Goal: Transaction & Acquisition: Purchase product/service

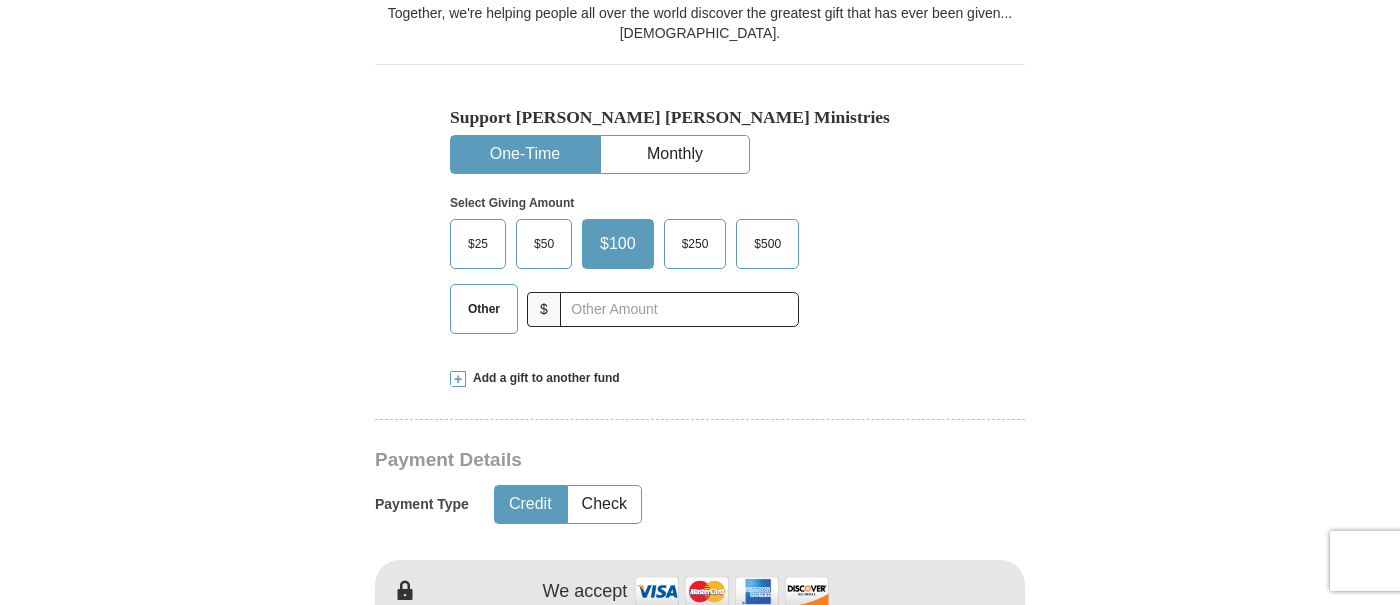
scroll to position [576, 0]
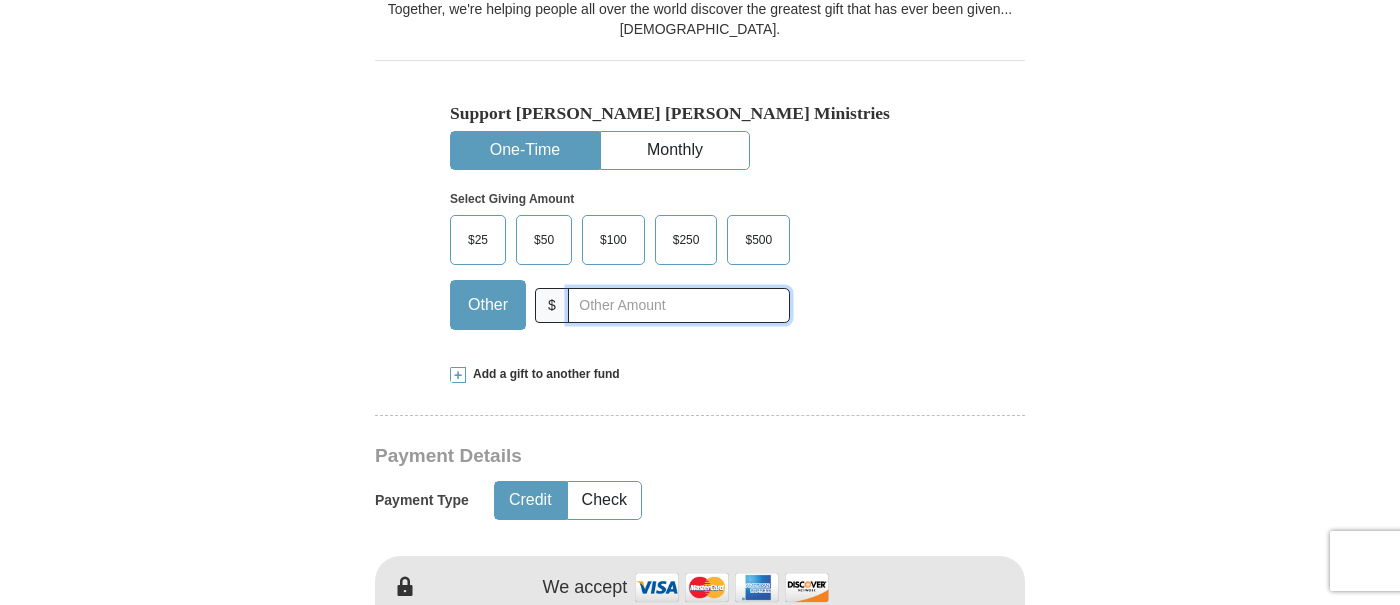
click at [613, 309] on input "text" at bounding box center [679, 305] width 222 height 35
type input "350"
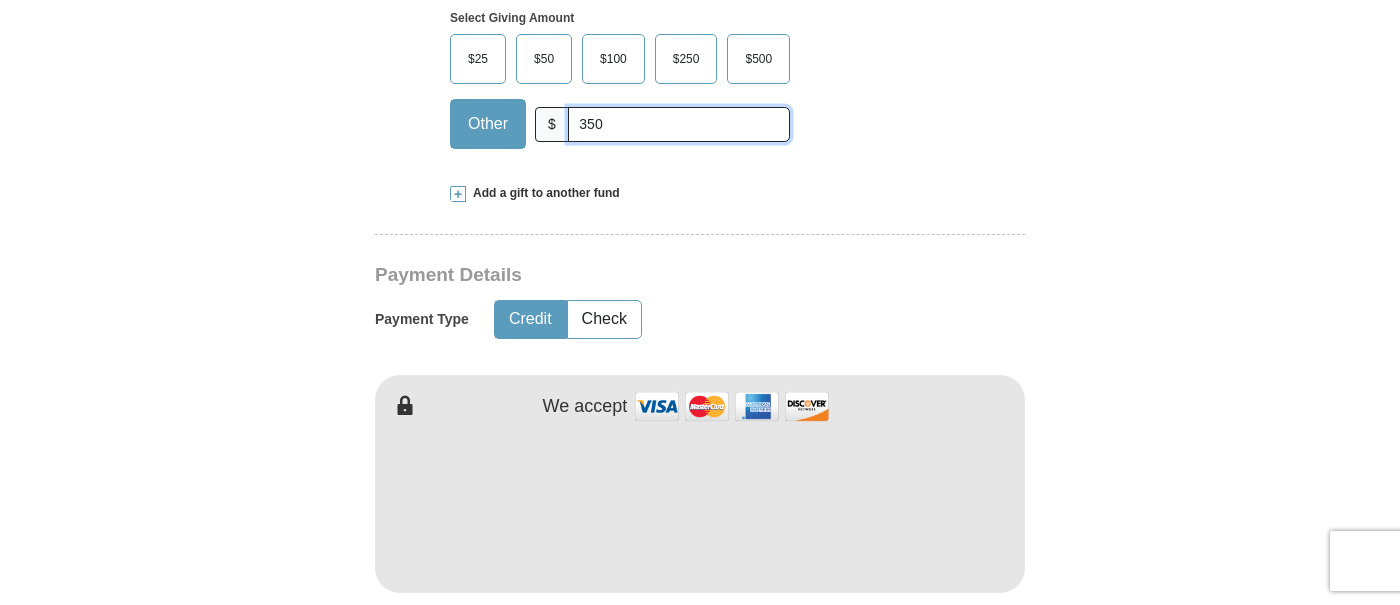
scroll to position [754, 0]
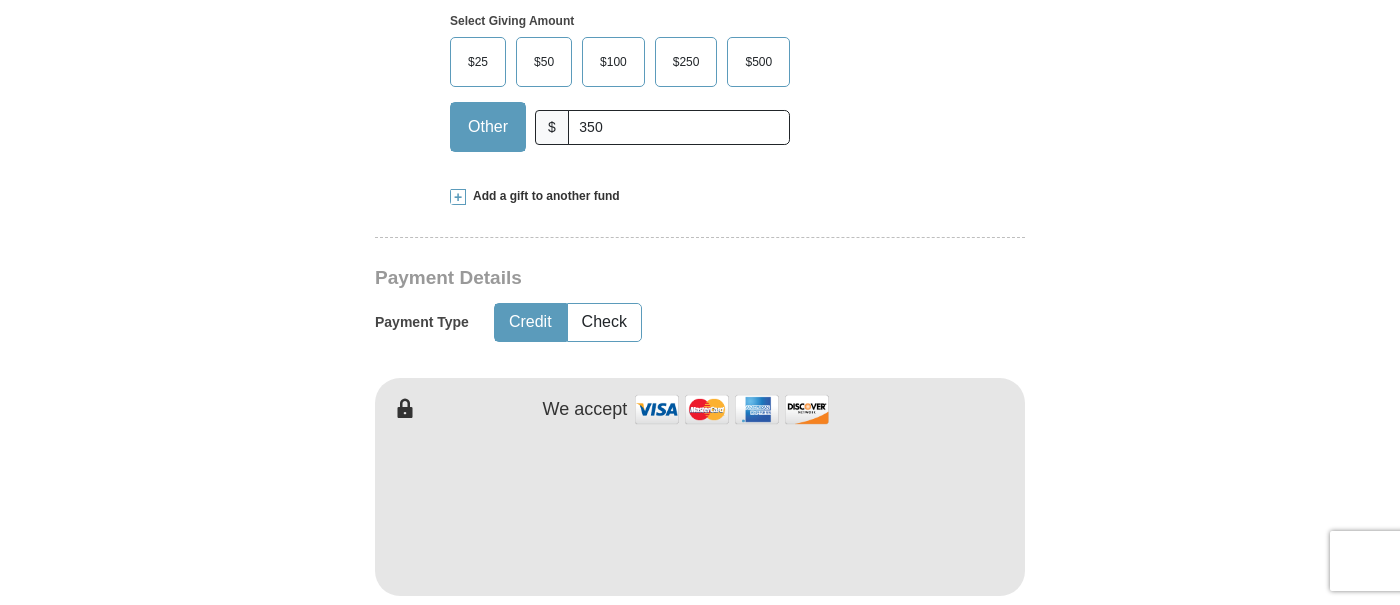
type input "[PERSON_NAME]"
type input "Rice"
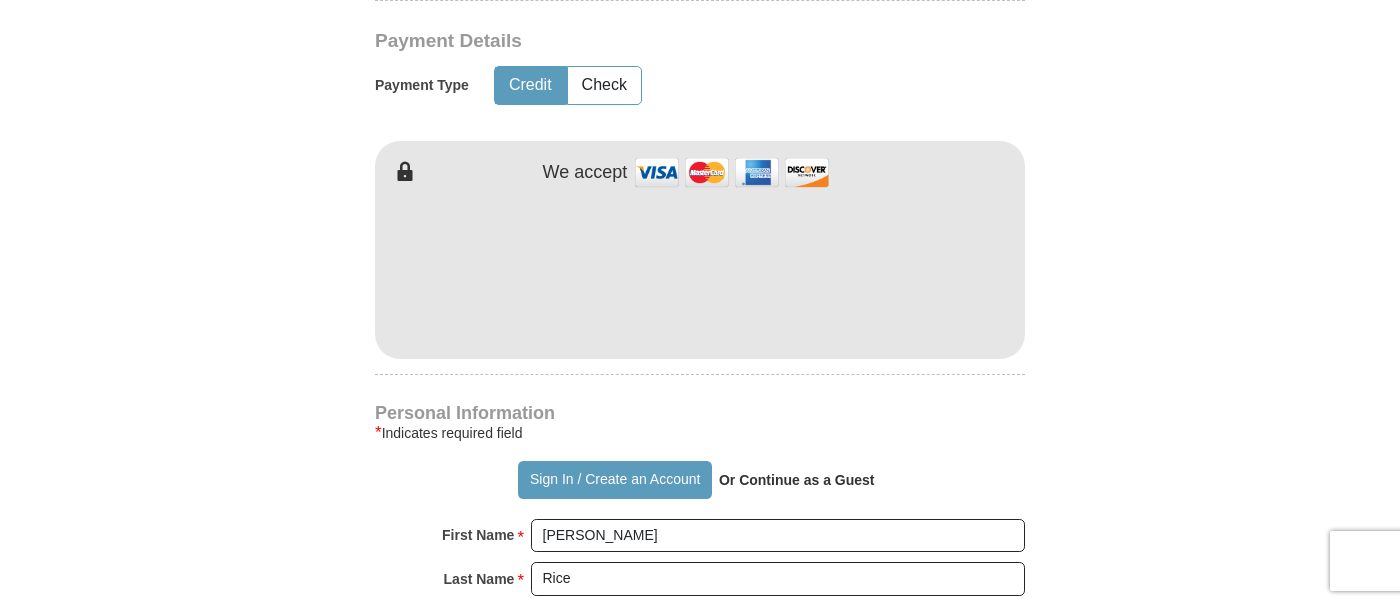
scroll to position [995, 0]
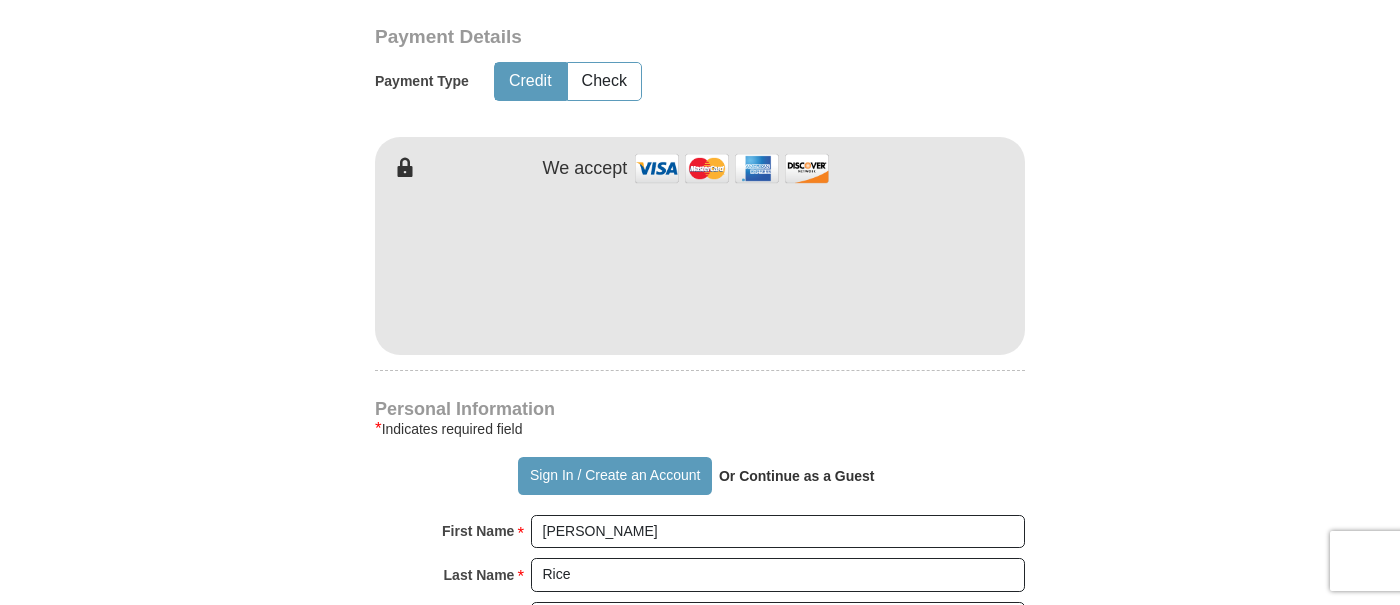
click at [1144, 312] on form "Already have an account? Sign in for faster giving. Don't have an account? Crea…" at bounding box center [700, 311] width 1140 height 2453
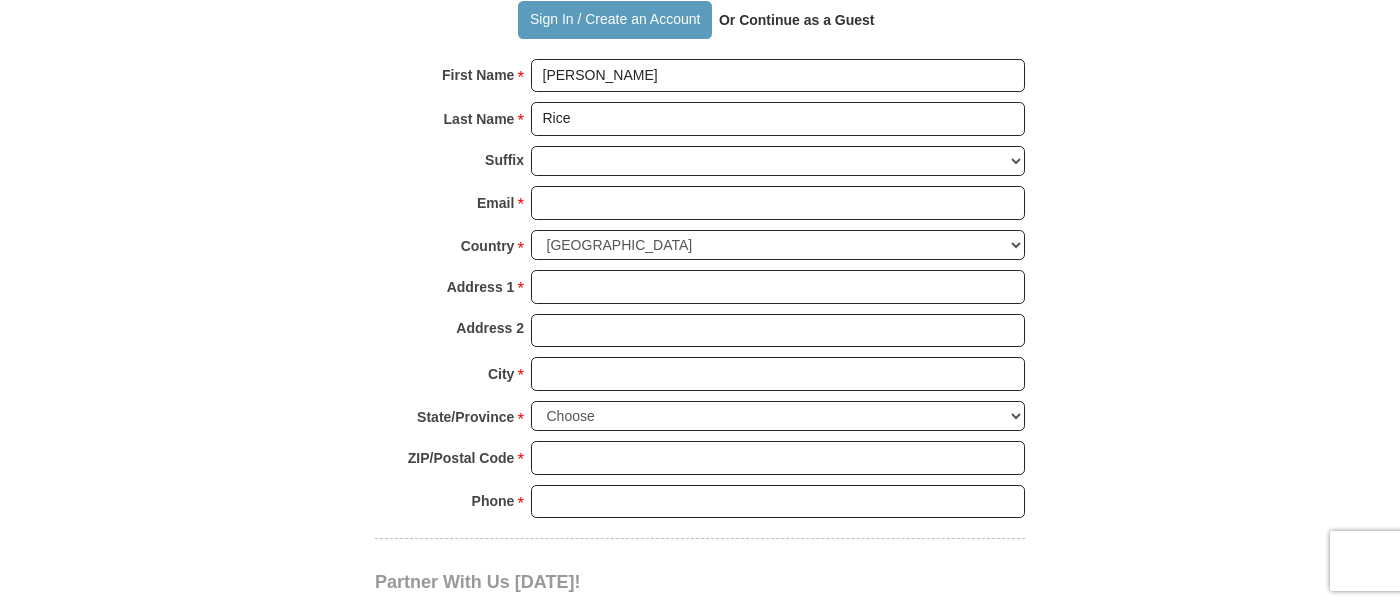
scroll to position [1454, 0]
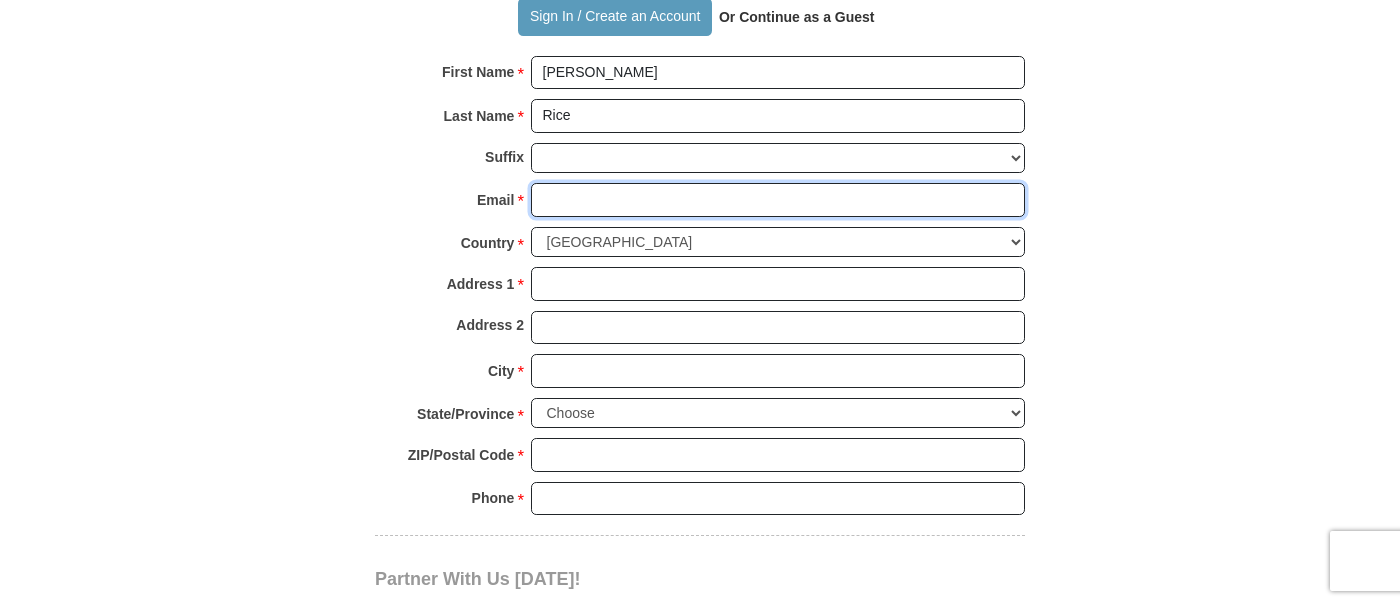
click at [803, 194] on input "Email *" at bounding box center [778, 200] width 494 height 34
type input "[EMAIL_ADDRESS][DOMAIN_NAME]"
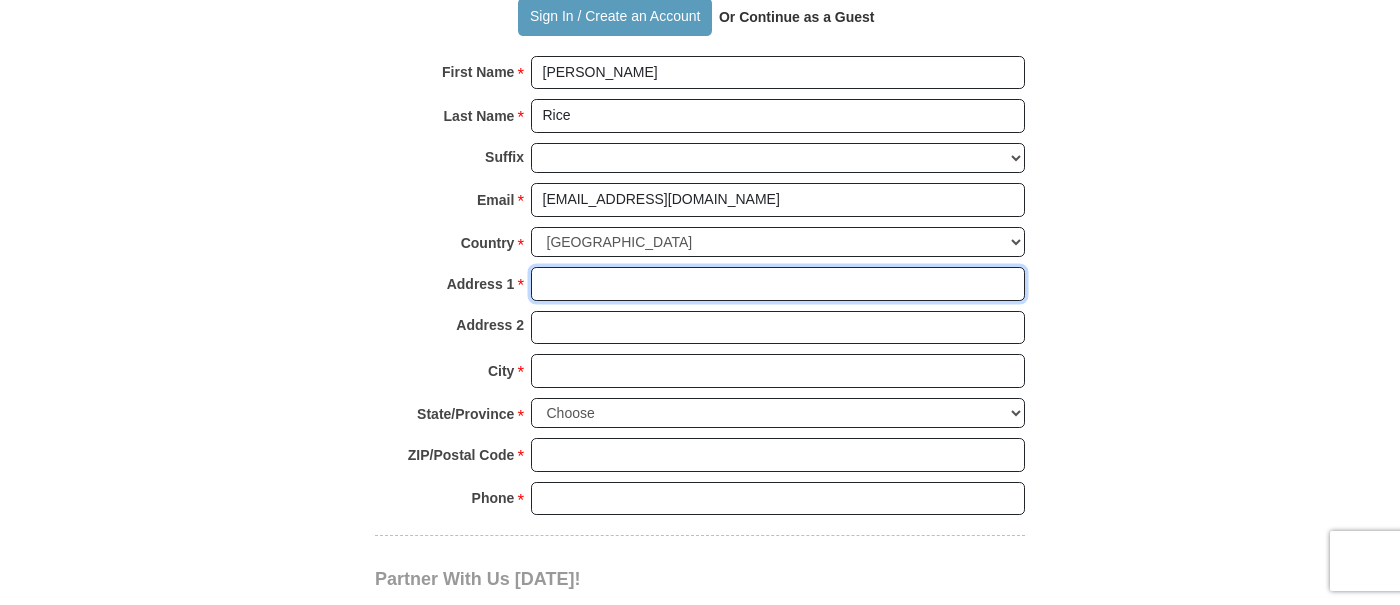
type input "[STREET_ADDRESS]"
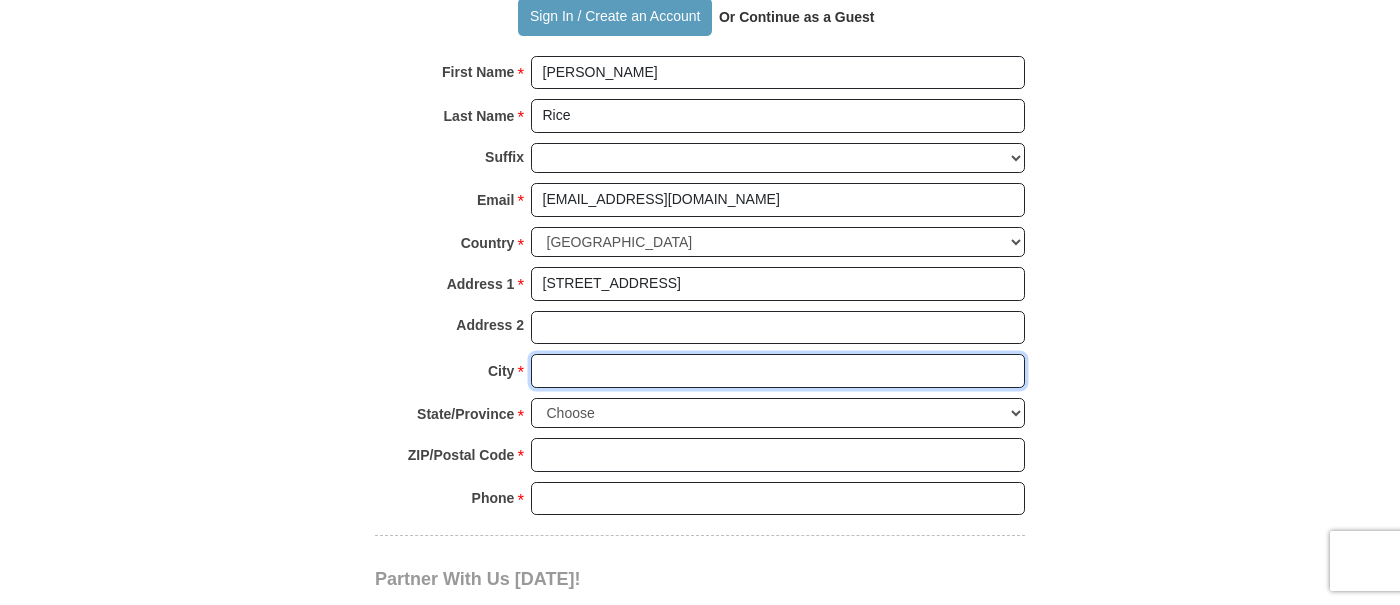
type input "Bellaire"
select select "[GEOGRAPHIC_DATA]"
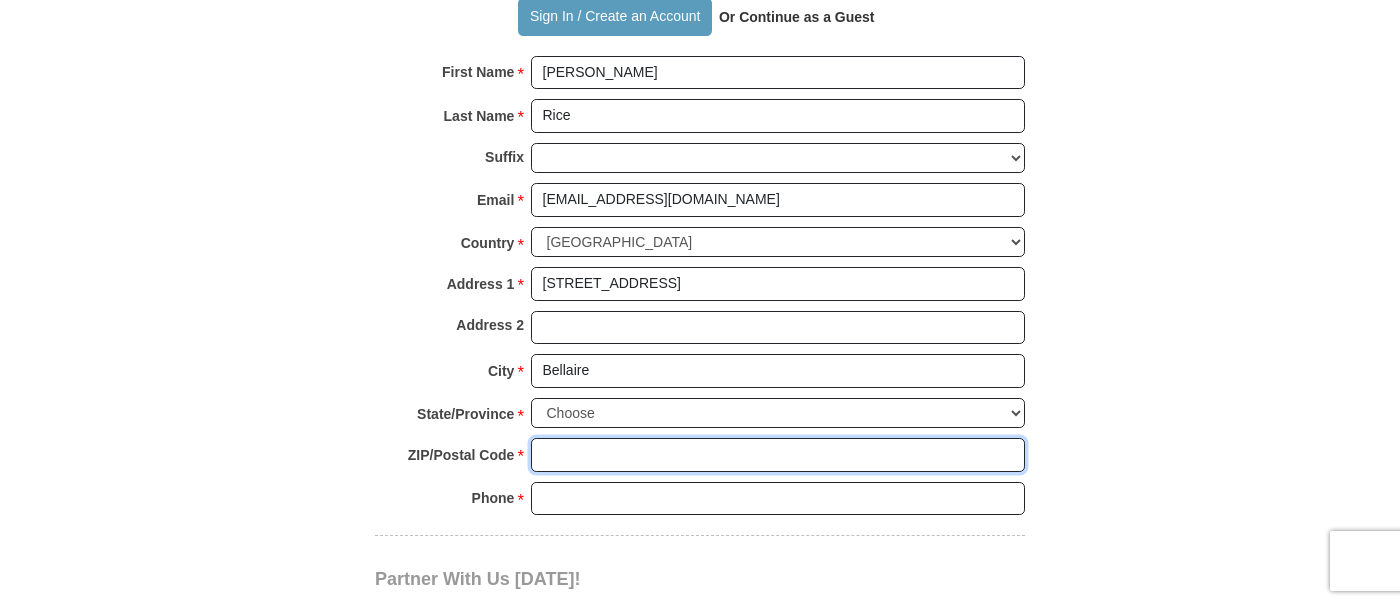
type input "77401"
type input "6143783894"
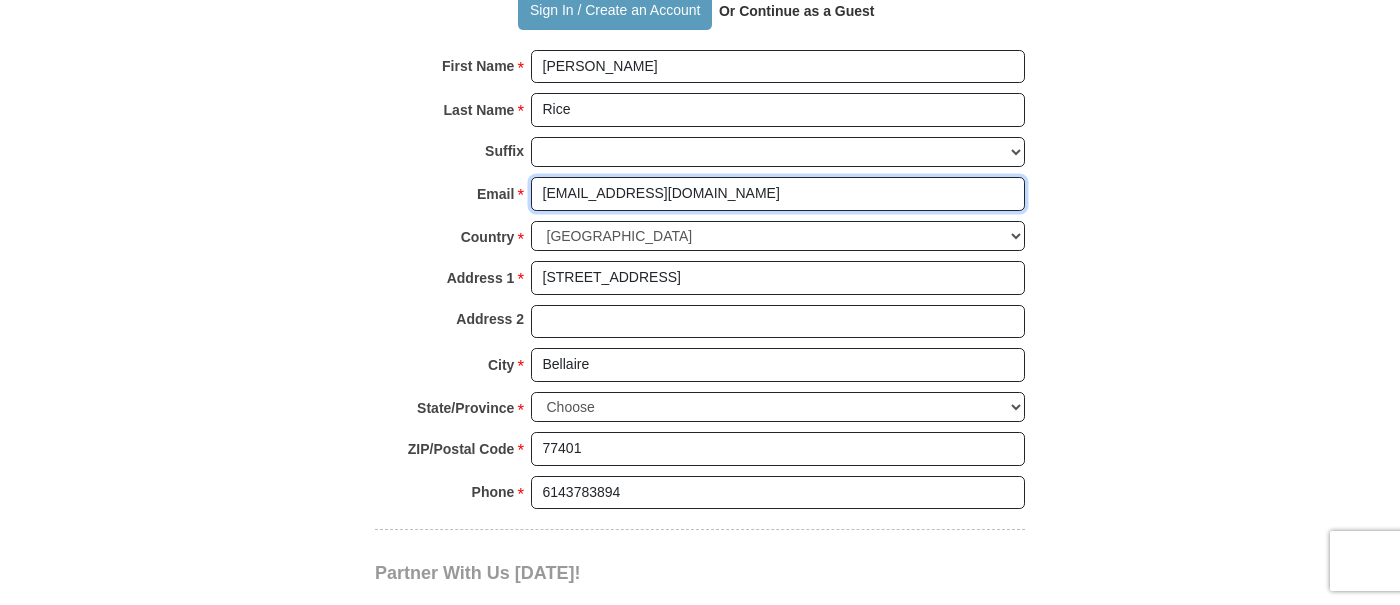
scroll to position [1466, 0]
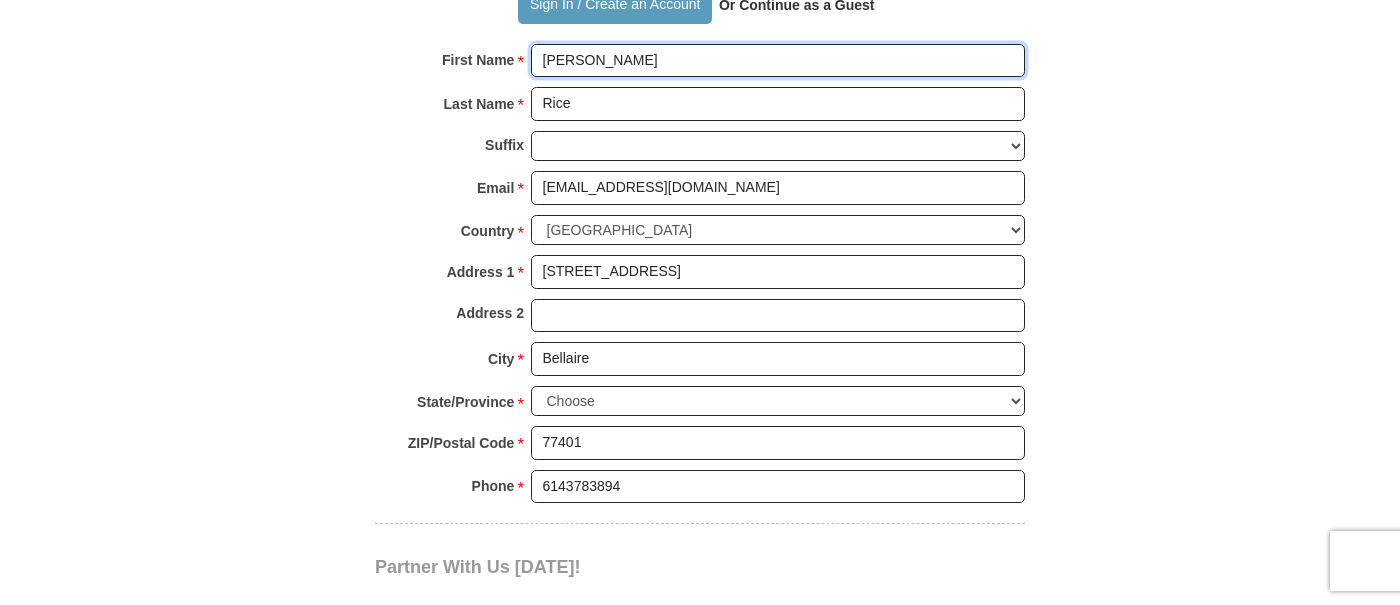
click at [885, 68] on input "[PERSON_NAME]" at bounding box center [778, 61] width 494 height 34
type input "[PERSON_NAME]"
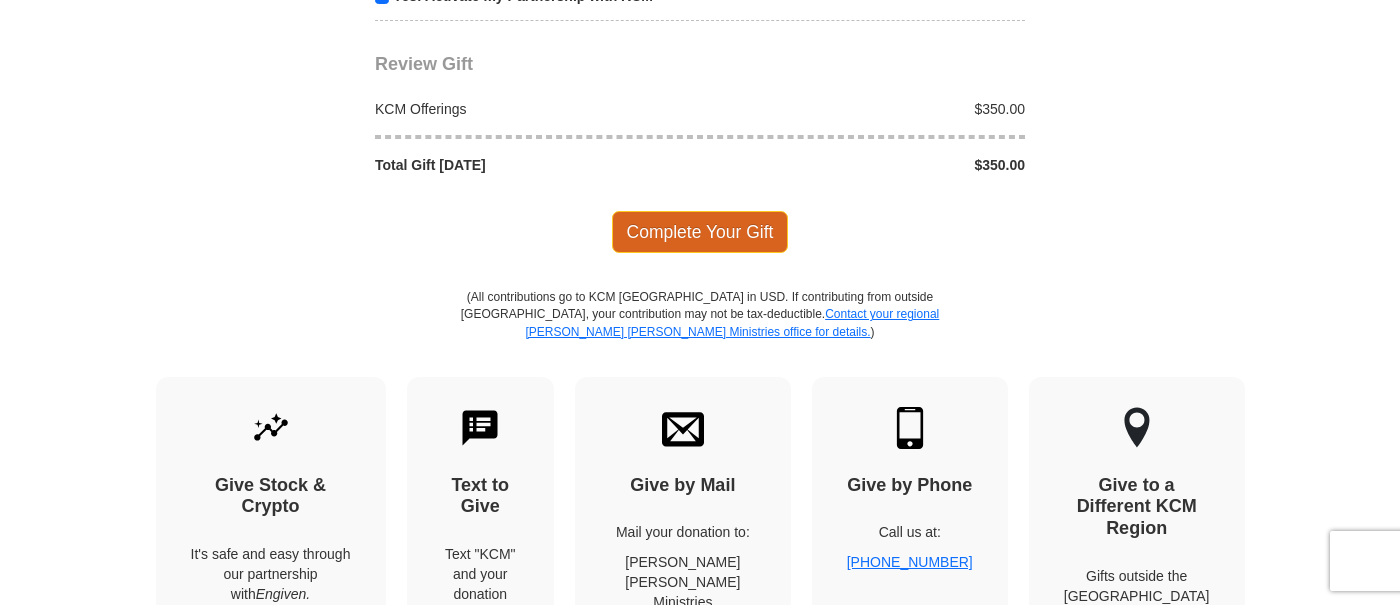
scroll to position [2162, 0]
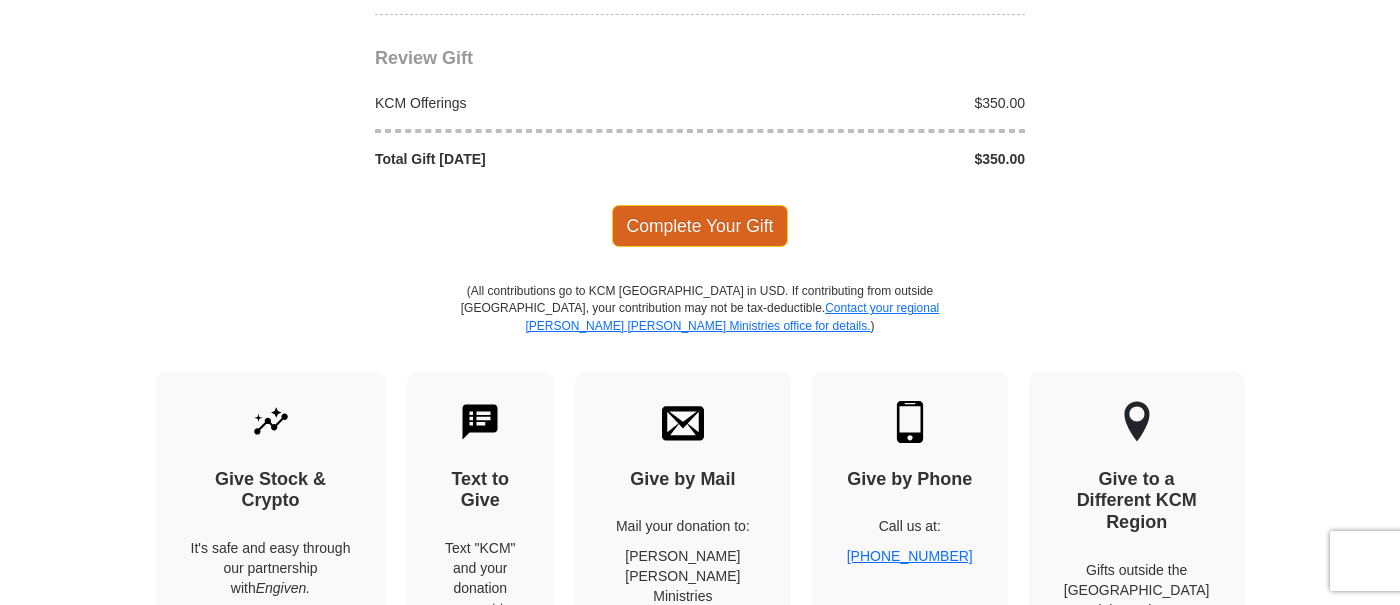
click at [704, 233] on span "Complete Your Gift" at bounding box center [700, 226] width 177 height 42
